Goal: Task Accomplishment & Management: Use online tool/utility

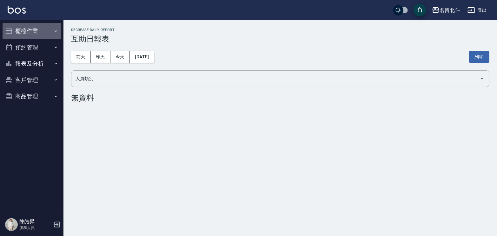
click at [33, 33] on button "櫃檯作業" at bounding box center [32, 31] width 58 height 16
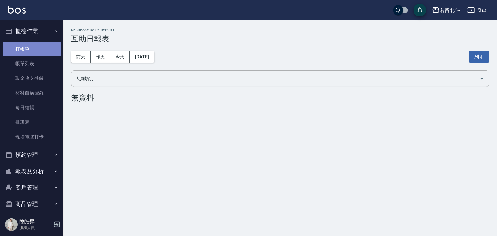
click at [37, 52] on link "打帳單" at bounding box center [32, 49] width 58 height 15
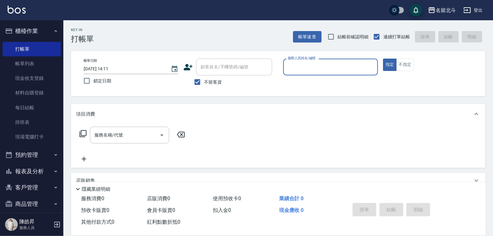
type input "ㄇ"
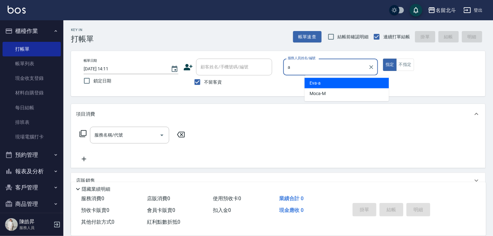
type input "[PERSON_NAME]-a"
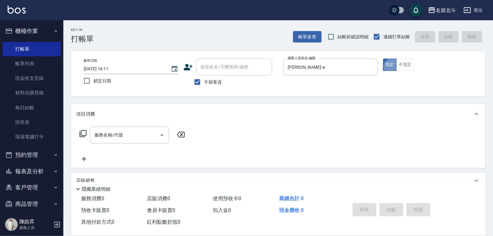
type button "true"
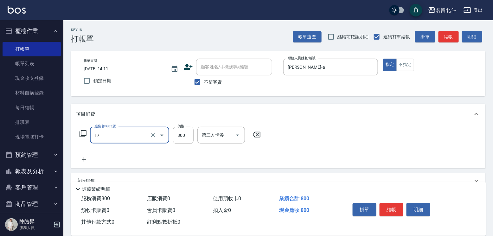
type input "染髮(17)"
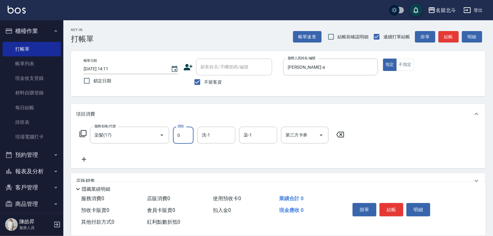
type input "0"
click at [344, 137] on icon at bounding box center [341, 135] width 8 height 6
type input "染髮B餐(33)"
click at [188, 139] on input "2699" at bounding box center [183, 135] width 21 height 17
type input "2599"
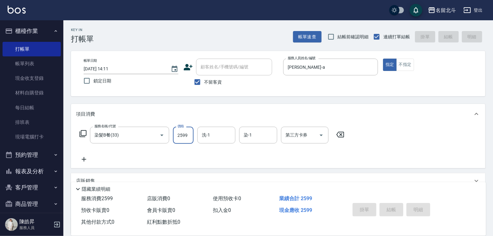
type input "[DATE] 14:12"
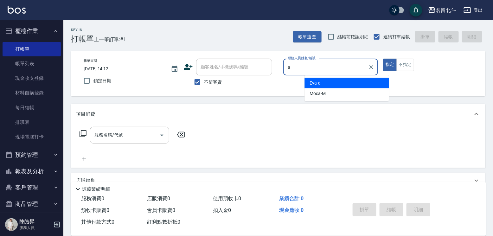
type input "[PERSON_NAME]-a"
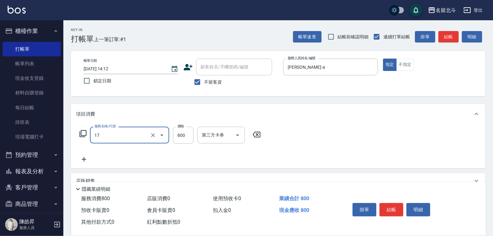
type input "染髮(17)"
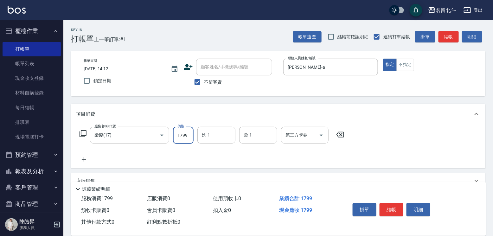
type input "1799"
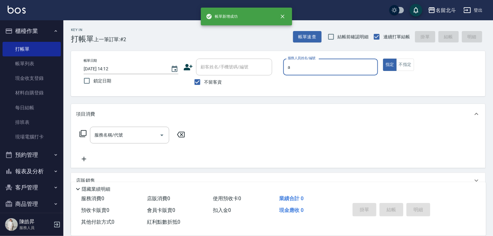
type input "[PERSON_NAME]-a"
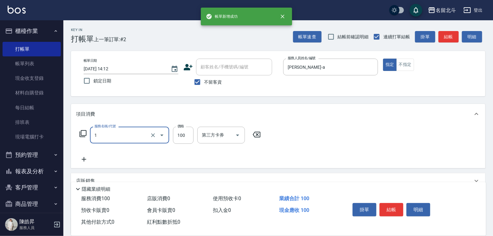
type input "剪髮(1)"
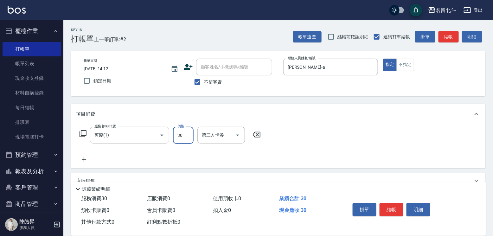
type input "300"
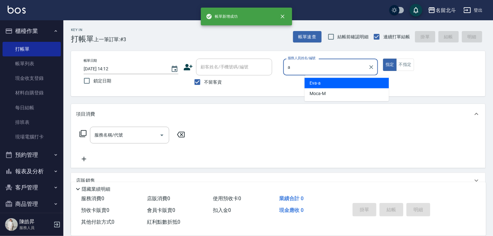
type input "[PERSON_NAME]-a"
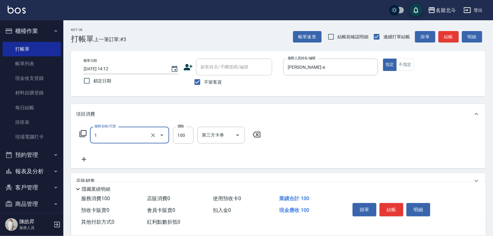
type input "剪髮(1)"
type input "350"
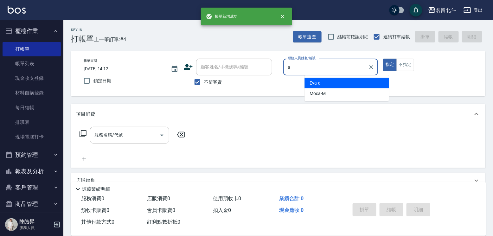
type input "[PERSON_NAME]-a"
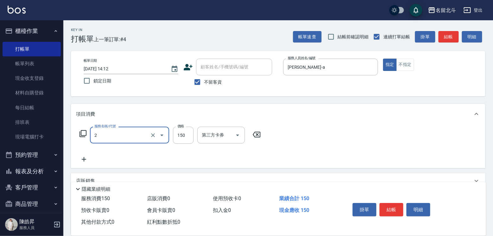
type input "一般洗髮(2)"
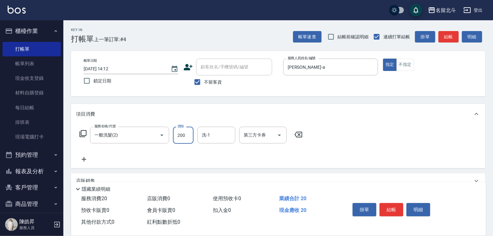
type input "200"
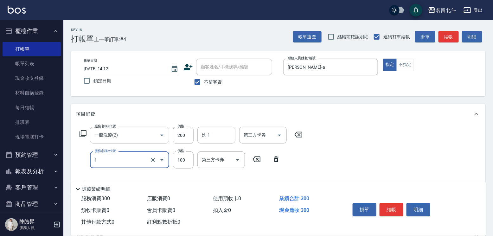
type input "剪髮(1)"
type input "200"
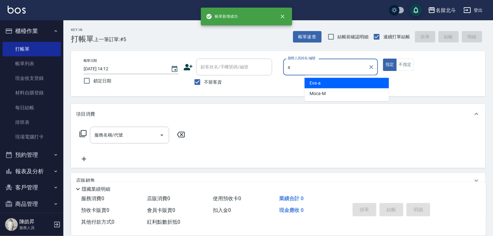
type input "[PERSON_NAME]-a"
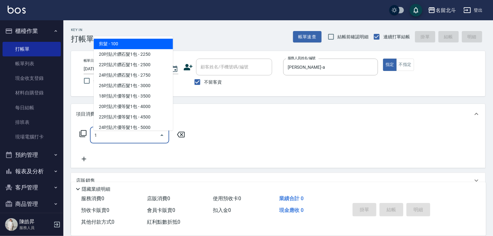
type input "剪髮(1)"
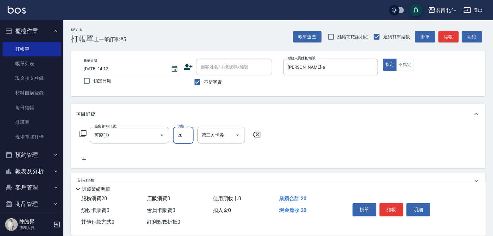
type input "200"
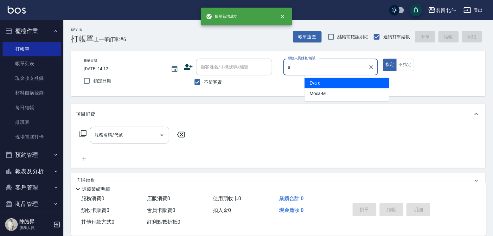
type input "[PERSON_NAME]-a"
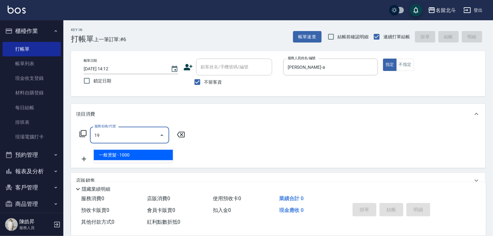
type input "一般燙髮(19)"
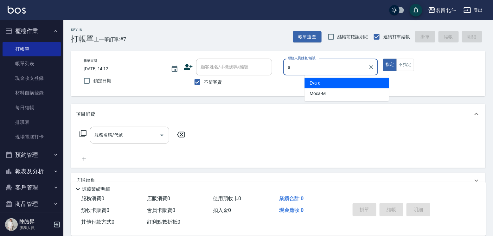
type input "[PERSON_NAME]-a"
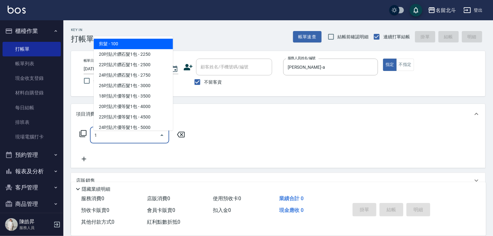
type input "剪髮(1)"
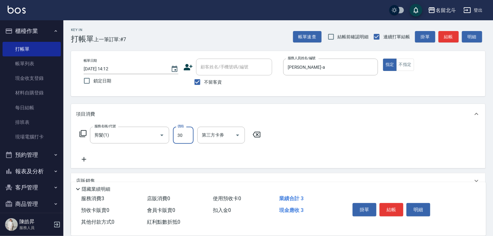
type input "300"
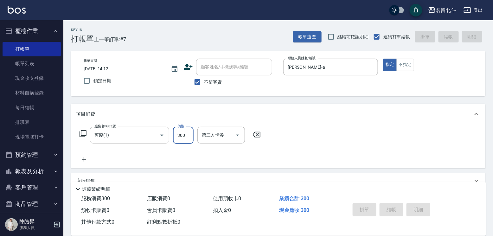
type input "[DATE] 14:13"
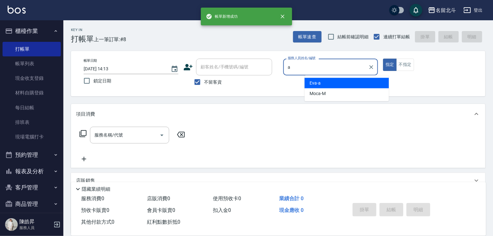
type input "[PERSON_NAME]-a"
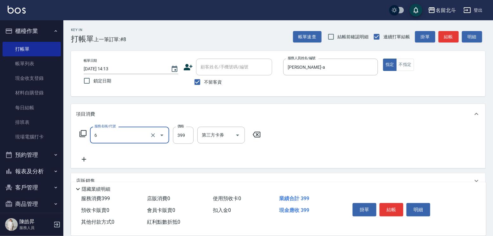
type input "海鹽SPA(6)"
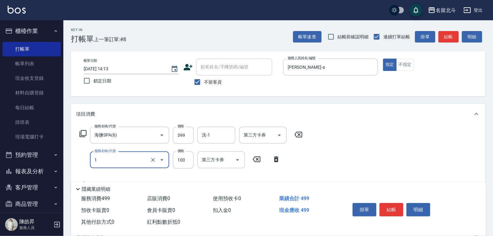
type input "剪髮(1)"
type input "150"
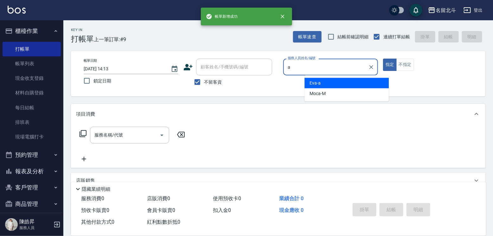
type input "[PERSON_NAME]-a"
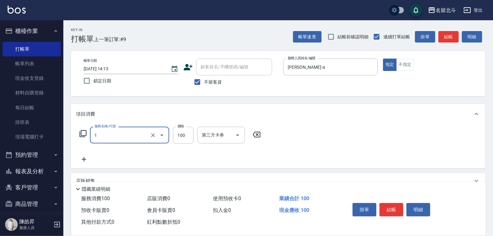
type input "剪髮(1)"
type input "400"
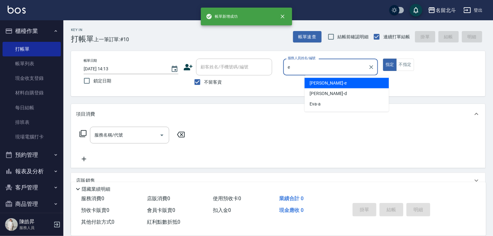
type input "[PERSON_NAME]-e"
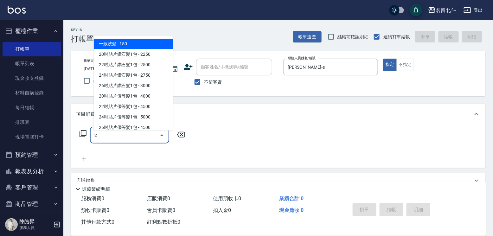
type input "一般洗髮(2)"
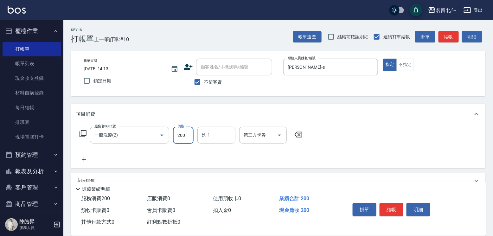
type input "200"
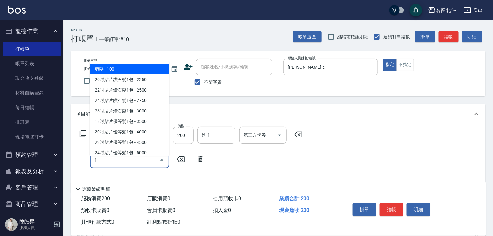
type input "剪髮(1)"
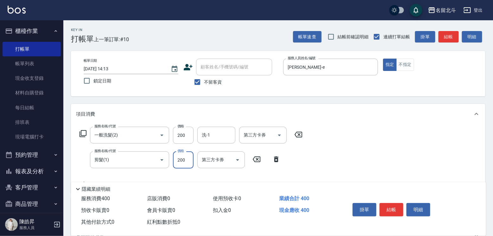
type input "200"
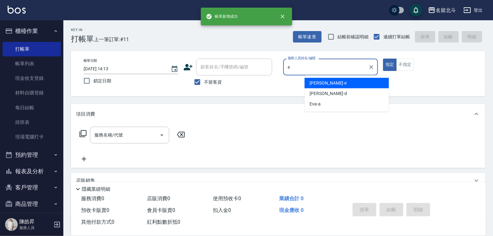
type input "[PERSON_NAME]-e"
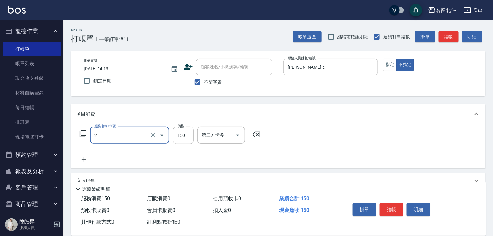
type input "一般洗髮(2)"
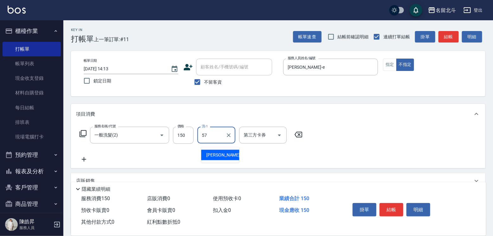
type input "[PERSON_NAME]-57"
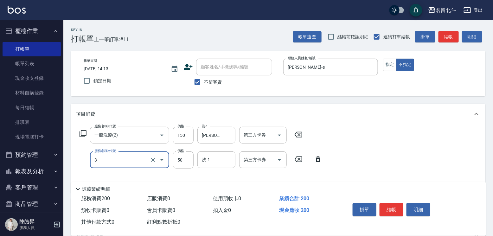
type input "精油(3)"
type input "100"
type input "[PERSON_NAME]-57"
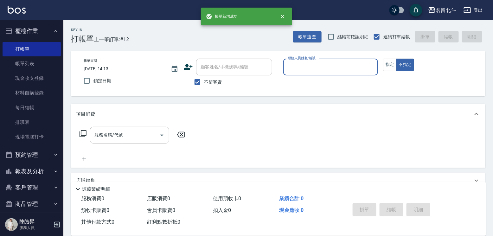
scroll to position [14, 0]
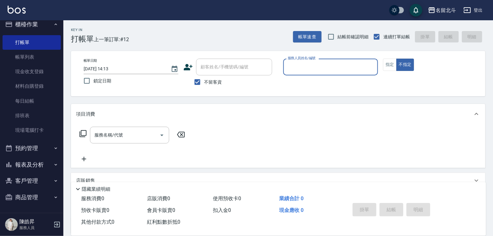
click at [33, 160] on button "報表及分析" at bounding box center [32, 165] width 58 height 16
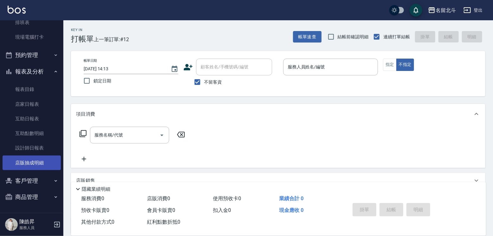
scroll to position [107, 0]
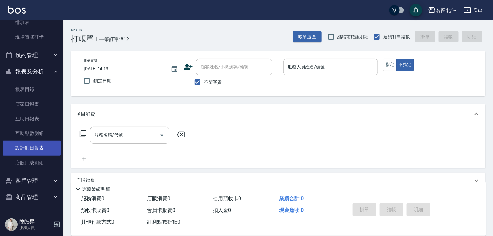
click at [45, 147] on link "設計師日報表" at bounding box center [32, 148] width 58 height 15
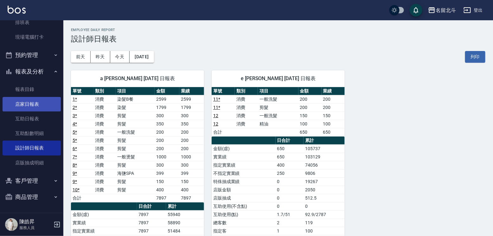
click at [31, 101] on link "店家日報表" at bounding box center [32, 104] width 58 height 15
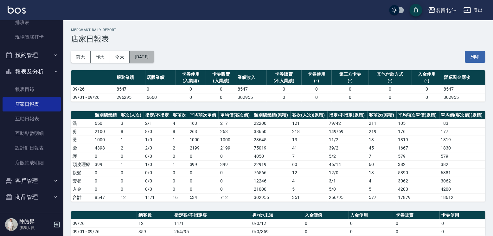
click at [154, 56] on button "[DATE]" at bounding box center [142, 57] width 24 height 12
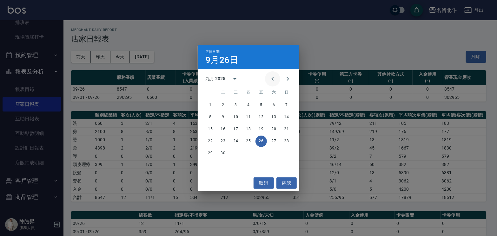
drag, startPoint x: 261, startPoint y: 79, endPoint x: 268, endPoint y: 102, distance: 24.0
click at [269, 79] on icon "Previous month" at bounding box center [273, 79] width 8 height 8
click at [221, 154] on button "26" at bounding box center [222, 153] width 11 height 11
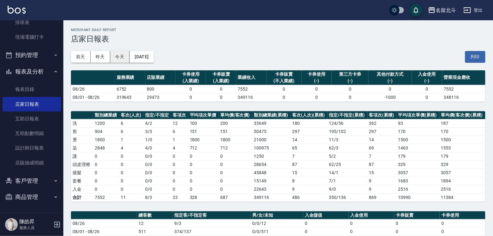
click at [122, 58] on button "今天" at bounding box center [120, 57] width 20 height 12
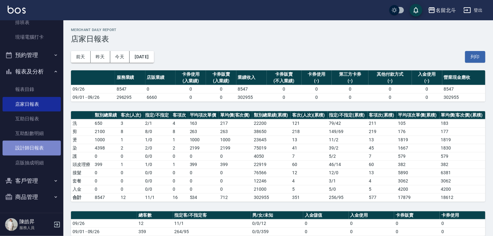
click at [43, 146] on link "設計師日報表" at bounding box center [32, 148] width 58 height 15
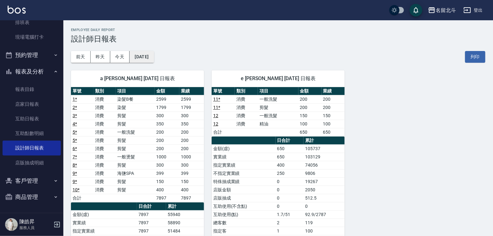
click at [154, 56] on button "[DATE]" at bounding box center [142, 57] width 24 height 12
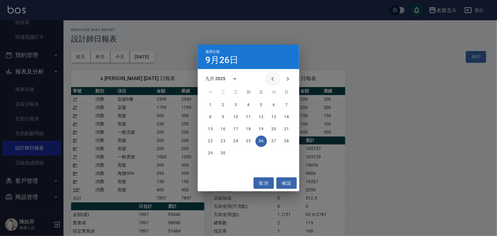
click at [269, 77] on icon "Previous month" at bounding box center [273, 79] width 8 height 8
click at [223, 153] on button "26" at bounding box center [222, 153] width 11 height 11
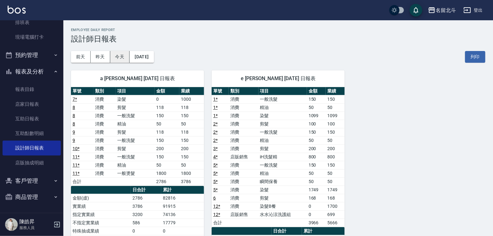
click at [121, 59] on button "今天" at bounding box center [120, 57] width 20 height 12
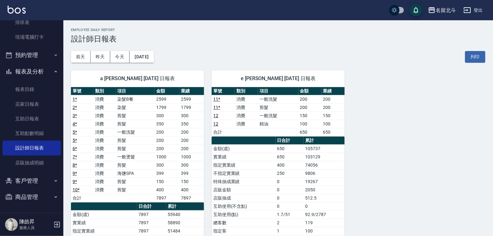
scroll to position [32, 0]
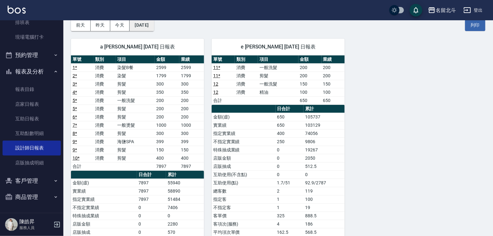
click at [146, 26] on button "[DATE]" at bounding box center [142, 25] width 24 height 12
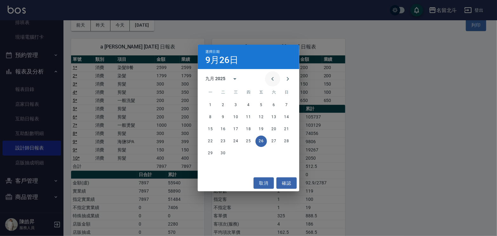
click at [271, 78] on icon "Previous month" at bounding box center [272, 79] width 2 height 4
click at [400, 105] on div "選擇日期 9月26日 八月 2025 一 二 三 四 五 六 日 1 2 3 4 5 6 7 8 9 10 11 12 13 14 15 16 17 18 1…" at bounding box center [248, 118] width 497 height 236
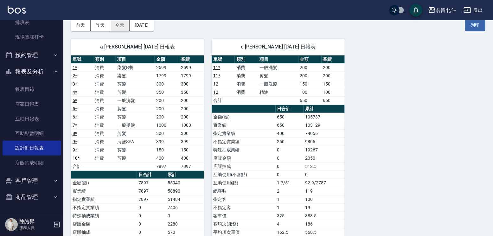
click at [119, 25] on button "今天" at bounding box center [120, 25] width 20 height 12
